Goal: Task Accomplishment & Management: Use online tool/utility

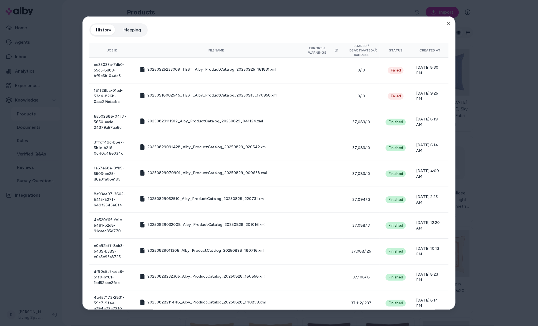
click at [448, 26] on div "History Mapping" at bounding box center [269, 32] width 360 height 18
click at [448, 24] on icon "button" at bounding box center [449, 23] width 4 height 4
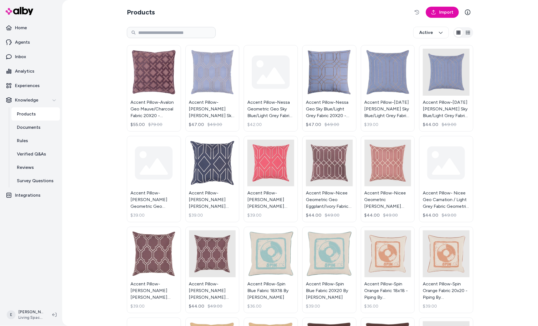
click at [412, 7] on button "button" at bounding box center [417, 12] width 11 height 11
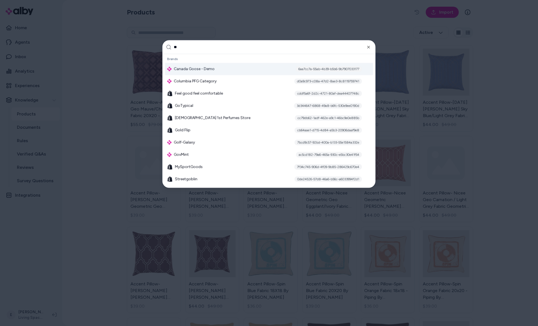
type input "***"
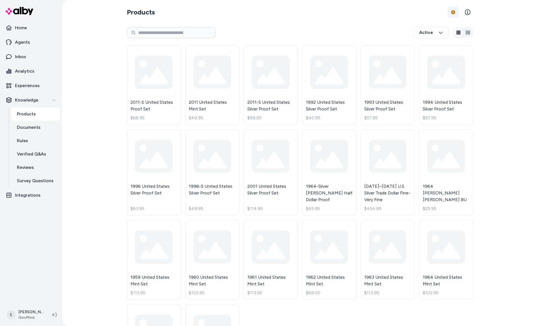
click at [453, 13] on html "Home Agents Inbox Analytics Experiences Knowledge Products Documents Rules Veri…" at bounding box center [269, 163] width 538 height 326
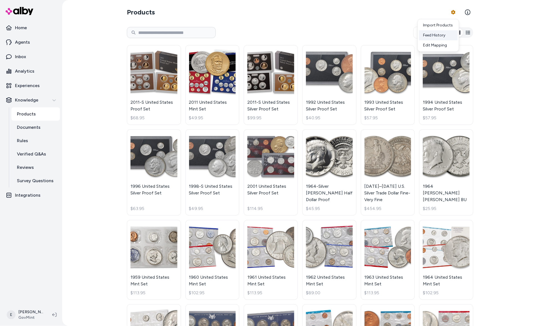
click at [431, 34] on div "Feed History" at bounding box center [438, 35] width 39 height 10
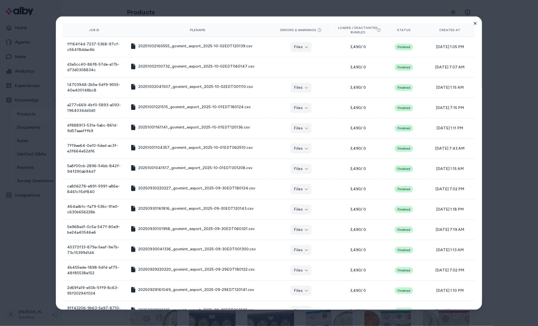
click at [475, 24] on icon "button" at bounding box center [475, 23] width 4 height 4
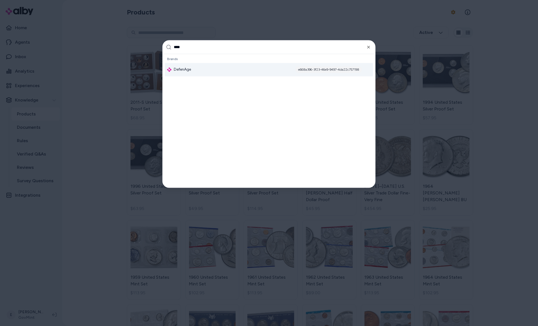
type input "****"
click at [234, 67] on div "DefenAge e668a396-3f23-46e9-9497-4da22c757198" at bounding box center [269, 69] width 208 height 13
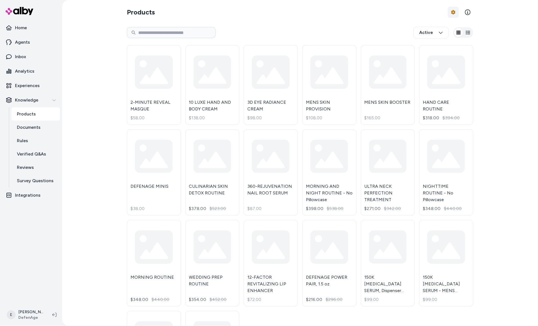
click at [455, 11] on html "Home Agents Inbox Analytics Experiences Knowledge Products Documents Rules Veri…" at bounding box center [269, 163] width 538 height 326
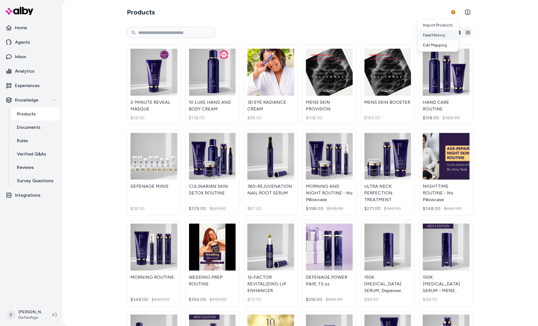
click at [444, 33] on div "Feed History" at bounding box center [438, 35] width 39 height 10
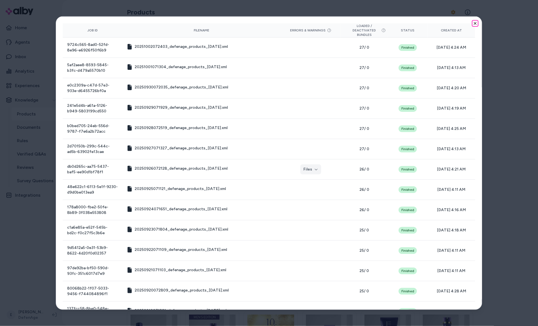
click at [476, 25] on icon "button" at bounding box center [475, 23] width 4 height 4
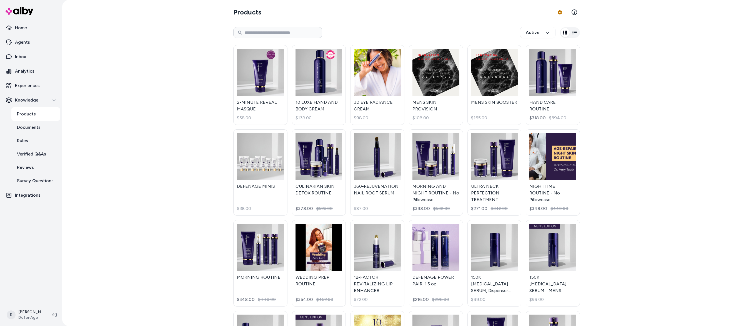
click at [134, 149] on div "Products Product Feed Options Active 2-MINUTE REVEAL MASQUE $58.00 10 LUXE HAND…" at bounding box center [406, 163] width 689 height 326
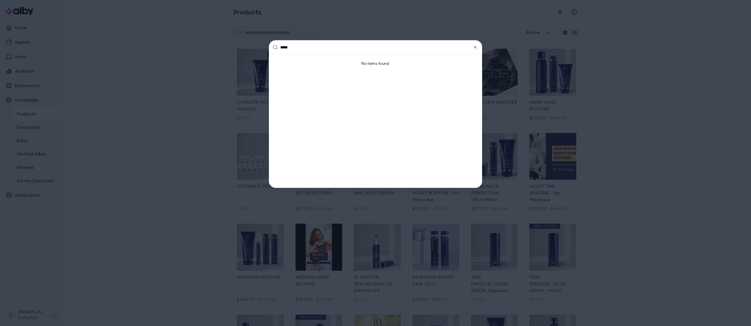
type input "******"
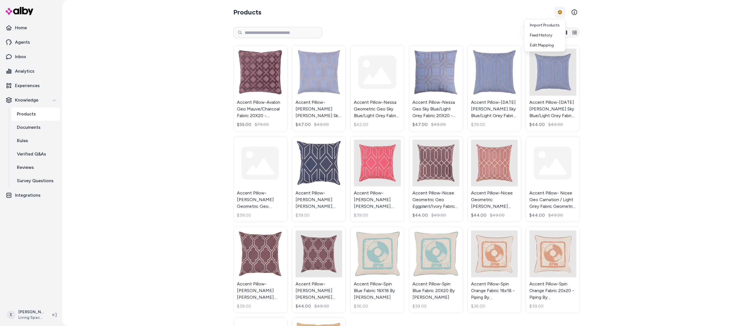
click at [559, 11] on html "Home Agents Inbox Analytics Experiences Knowledge Products Documents Rules Veri…" at bounding box center [375, 163] width 751 height 326
click at [550, 33] on div "Feed History" at bounding box center [545, 35] width 39 height 10
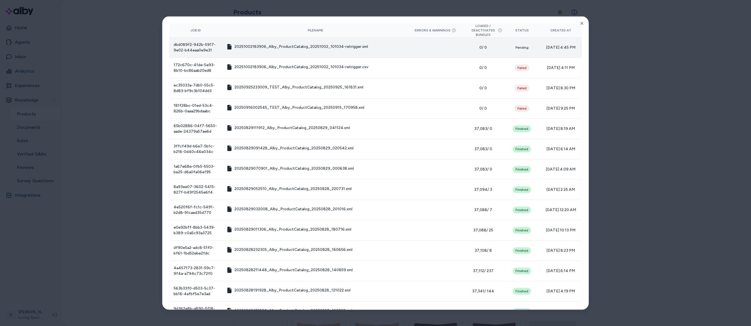
click at [200, 47] on td "dbd089f2-942b-5917-9e02-b44eaa0e9e31" at bounding box center [195, 47] width 53 height 20
copy tr "dbd089f2-942b-5917-9e02-b44eaa0e9e31"
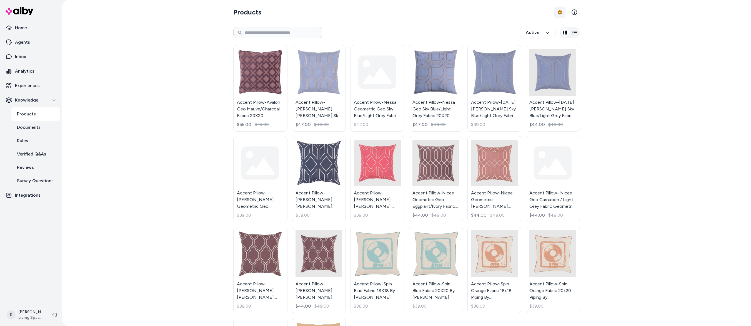
click at [555, 13] on html "Home Agents Inbox Analytics Experiences Knowledge Products Documents Rules Veri…" at bounding box center [375, 163] width 751 height 326
click at [556, 24] on link "Import Products" at bounding box center [545, 25] width 39 height 10
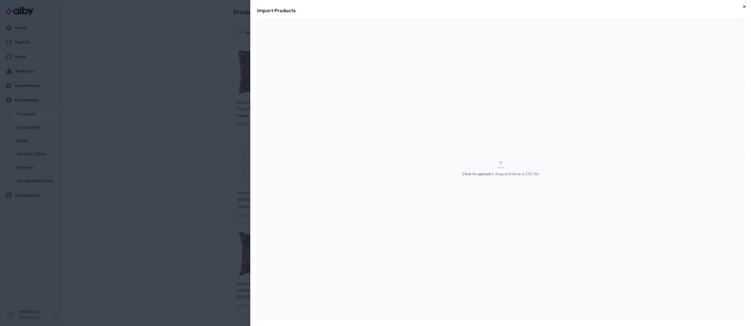
click at [746, 7] on icon "button" at bounding box center [745, 7] width 2 height 2
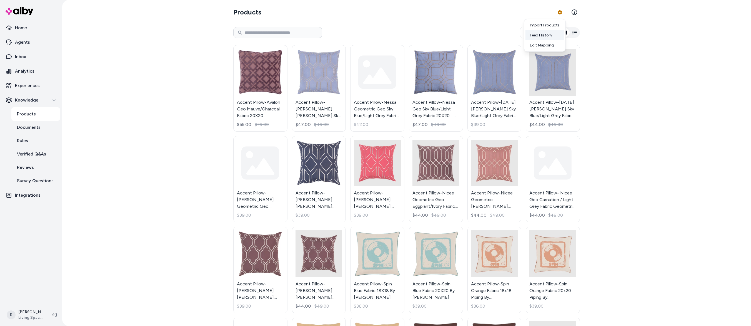
click at [543, 36] on div "Feed History" at bounding box center [545, 35] width 39 height 10
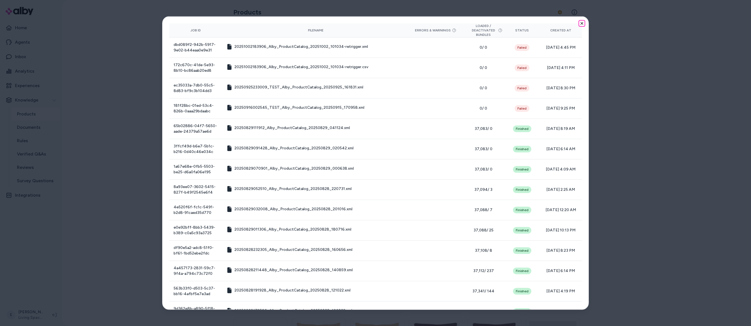
click at [580, 23] on icon "button" at bounding box center [582, 23] width 4 height 4
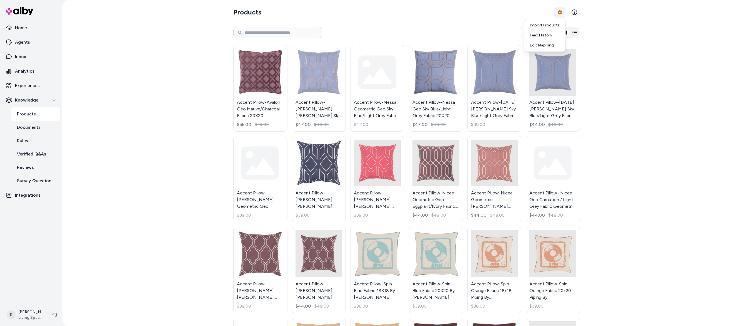
click at [562, 13] on html "Home Agents Inbox Analytics Experiences Knowledge Products Documents Rules Veri…" at bounding box center [375, 163] width 751 height 326
click at [542, 37] on div "Feed History" at bounding box center [545, 35] width 39 height 10
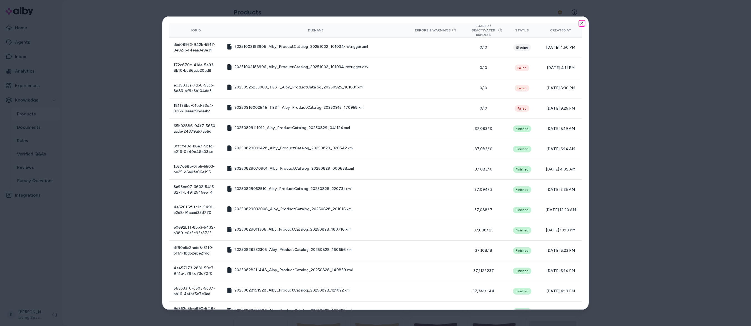
click at [582, 23] on icon "button" at bounding box center [582, 23] width 2 height 2
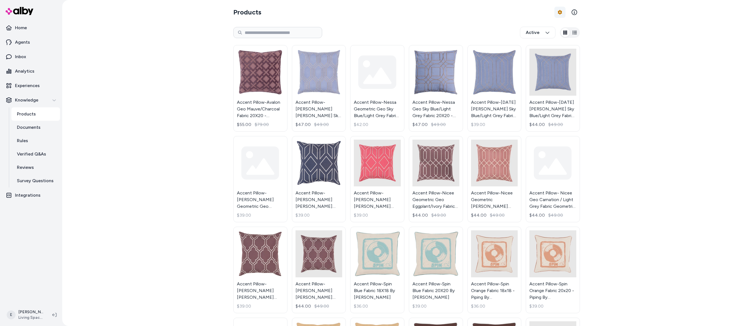
click at [558, 12] on html "Home Agents Inbox Analytics Experiences Knowledge Products Documents Rules Veri…" at bounding box center [375, 163] width 751 height 326
click at [553, 33] on div "Feed History" at bounding box center [545, 35] width 39 height 10
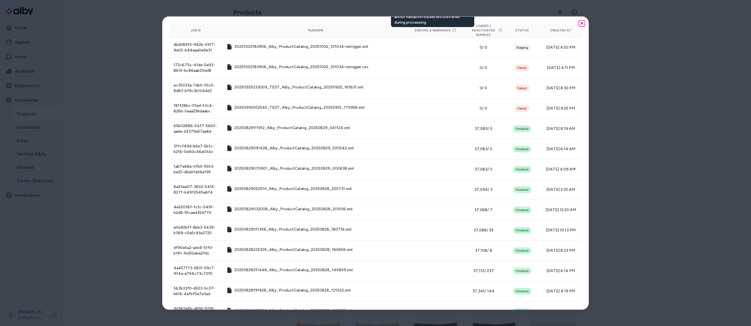
click at [581, 24] on icon "button" at bounding box center [582, 23] width 4 height 4
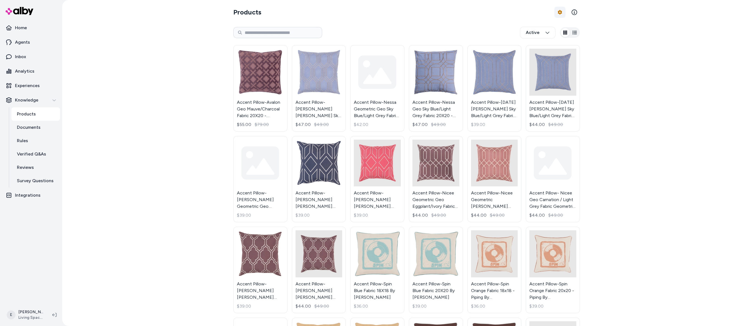
click at [560, 10] on html "Home Agents Inbox Analytics Experiences Knowledge Products Documents Rules Veri…" at bounding box center [375, 163] width 751 height 326
click at [552, 37] on div "Feed History" at bounding box center [545, 35] width 39 height 10
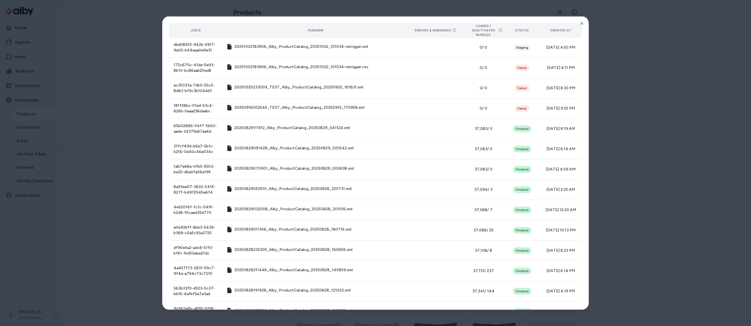
click at [581, 27] on th "Created At" at bounding box center [561, 30] width 43 height 14
click at [581, 23] on icon "button" at bounding box center [582, 23] width 2 height 2
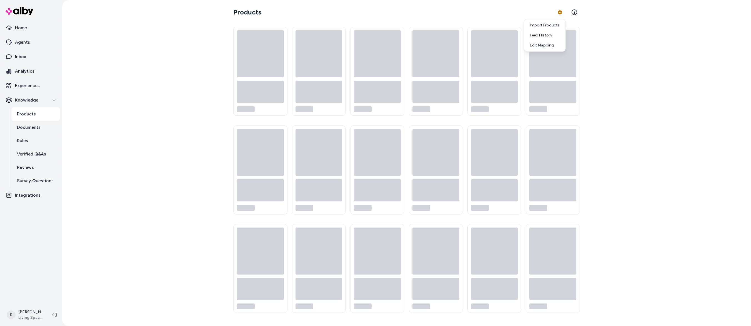
click at [562, 11] on html "Home Agents Inbox Analytics Experiences Knowledge Products Documents Rules Veri…" at bounding box center [375, 163] width 751 height 326
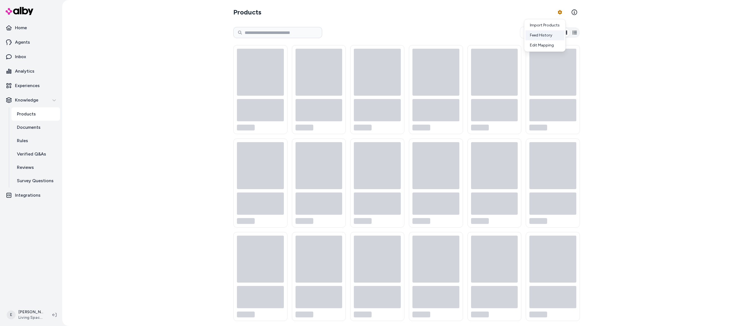
click at [550, 33] on div "Feed History" at bounding box center [545, 35] width 39 height 10
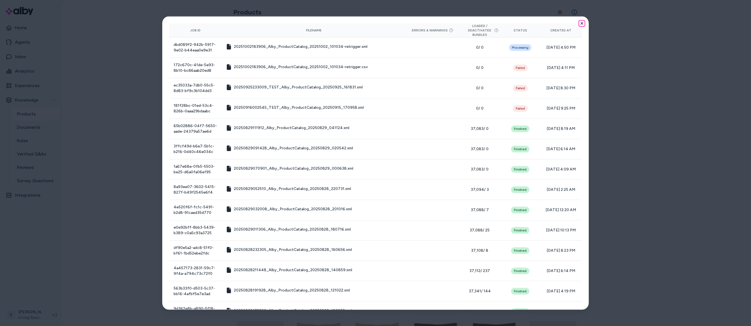
click at [582, 25] on icon "button" at bounding box center [582, 23] width 4 height 4
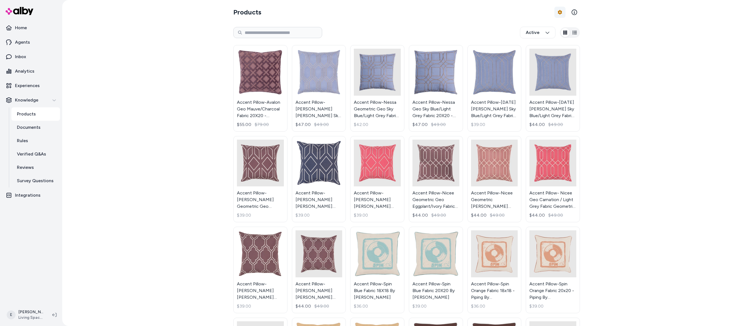
click at [561, 13] on html "Home Agents Inbox Analytics Experiences Knowledge Products Documents Rules Veri…" at bounding box center [375, 163] width 751 height 326
click at [555, 28] on link "Import Products" at bounding box center [545, 25] width 39 height 10
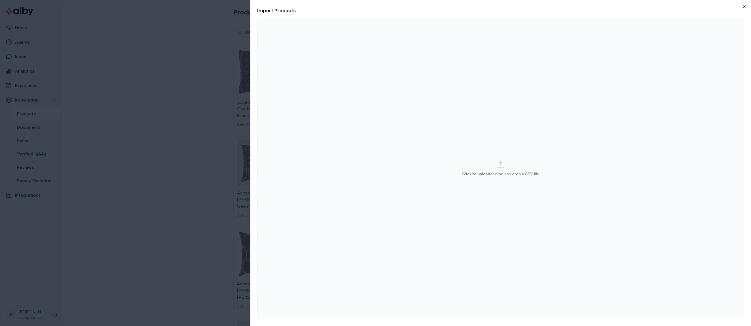
click at [744, 6] on icon "button" at bounding box center [744, 6] width 4 height 4
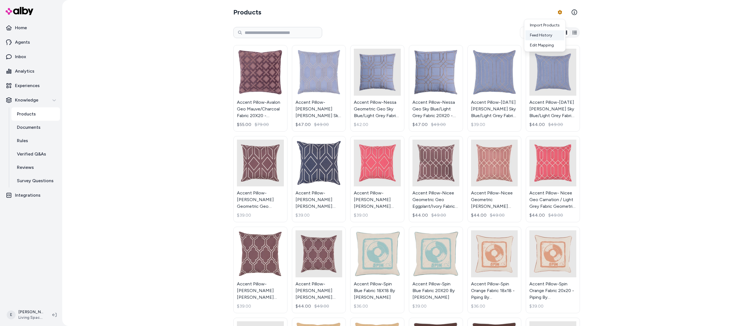
click at [551, 35] on div "Feed History" at bounding box center [545, 35] width 39 height 10
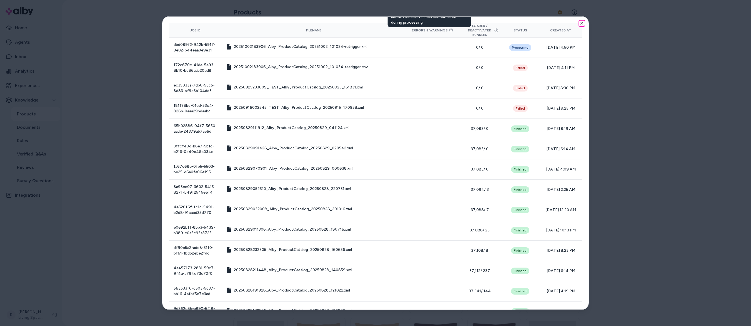
click at [583, 24] on icon "button" at bounding box center [582, 23] width 4 height 4
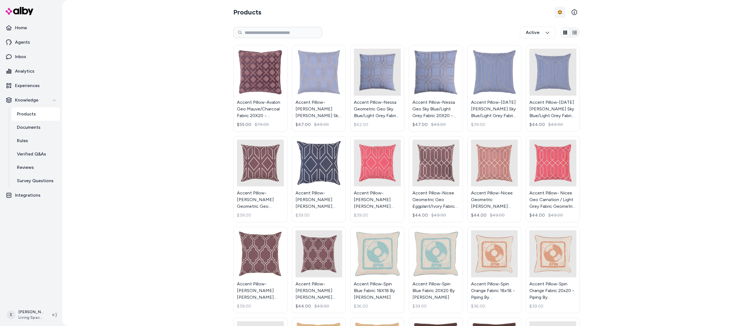
click at [561, 13] on html "Home Agents Inbox Analytics Experiences Knowledge Products Documents Rules Veri…" at bounding box center [375, 163] width 751 height 326
click at [551, 36] on div "Feed History" at bounding box center [545, 35] width 39 height 10
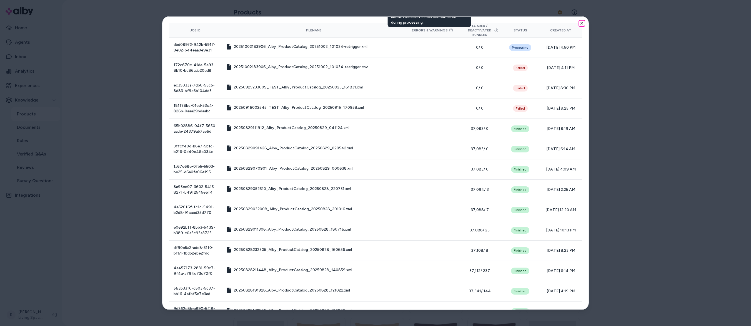
click at [581, 24] on icon "button" at bounding box center [582, 23] width 4 height 4
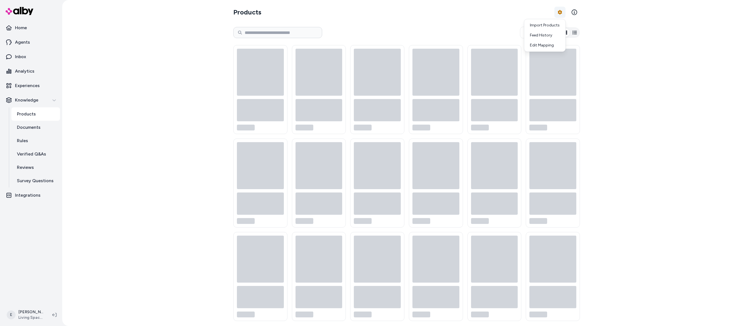
click at [560, 14] on html "Home Agents Inbox Analytics Experiences Knowledge Products Documents Rules Veri…" at bounding box center [375, 163] width 751 height 326
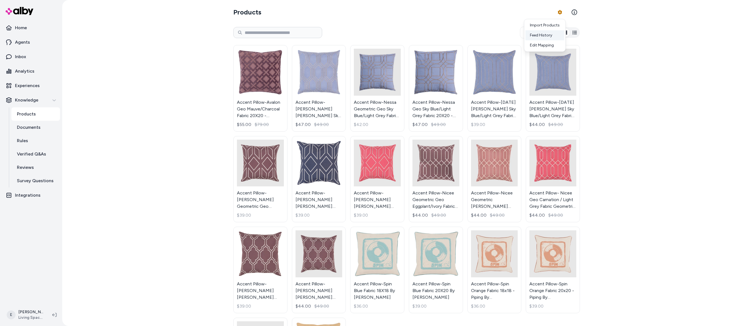
click at [544, 36] on div "Feed History" at bounding box center [545, 35] width 39 height 10
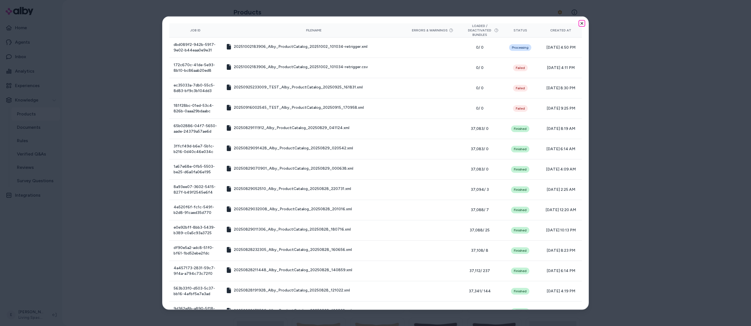
click at [581, 21] on icon "button" at bounding box center [582, 23] width 4 height 4
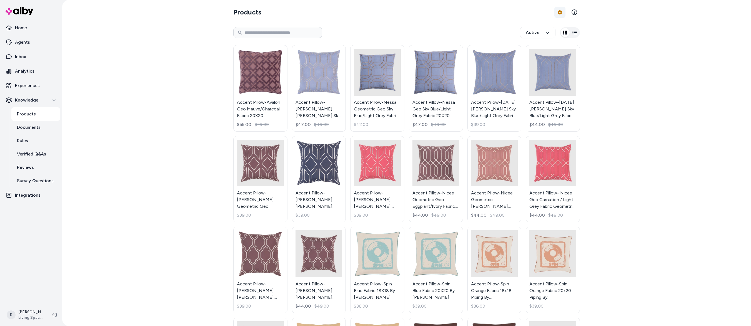
click at [561, 11] on html "Home Agents Inbox Analytics Experiences Knowledge Products Documents Rules Veri…" at bounding box center [375, 163] width 751 height 326
click at [554, 32] on div "Feed History" at bounding box center [545, 35] width 39 height 10
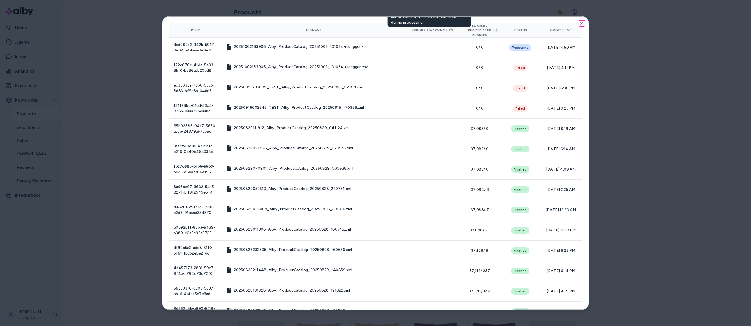
click at [580, 21] on icon "button" at bounding box center [582, 23] width 4 height 4
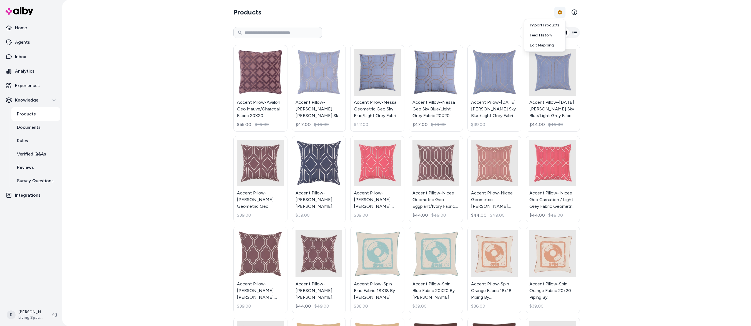
click at [559, 12] on html "Home Agents Inbox Analytics Experiences Knowledge Products Documents Rules Veri…" at bounding box center [375, 163] width 751 height 326
click at [546, 37] on div "Feed History" at bounding box center [545, 35] width 39 height 10
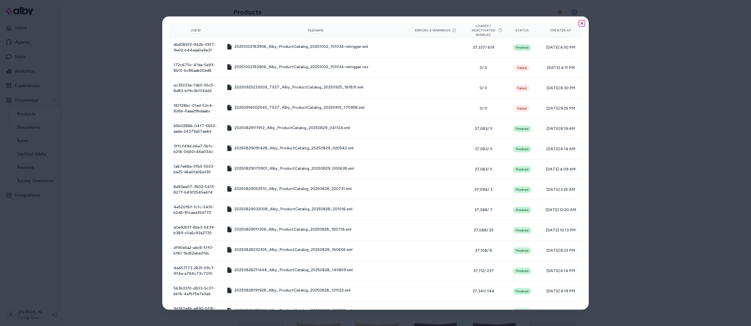
click at [580, 22] on icon "button" at bounding box center [582, 23] width 4 height 4
